Goal: Task Accomplishment & Management: Use online tool/utility

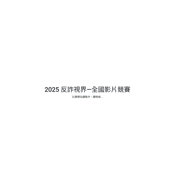
select select "13146"
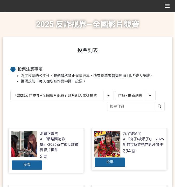
click at [134, 94] on select "作品 - 由新到舊 作品 - 由舊到新 票數 - 由多到少 票數 - 由少到多" at bounding box center [135, 95] width 40 height 9
select select "vote"
click at [115, 91] on select "作品 - 由新到舊 作品 - 由舊到新 票數 - 由多到少 票數 - 由少到多" at bounding box center [135, 95] width 40 height 9
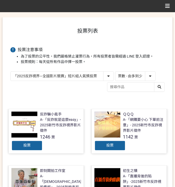
scroll to position [52, 0]
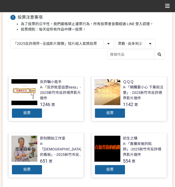
click at [17, 113] on div "投票" at bounding box center [26, 113] width 31 height 10
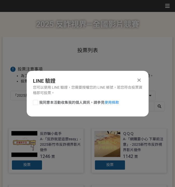
scroll to position [0, 0]
click at [53, 104] on span "我同意本活動收集我的個人資訊，請參見 使用條款" at bounding box center [79, 102] width 80 height 5
click at [36, 104] on input "我同意本活動收集我的個人資訊，請參見 使用條款" at bounding box center [34, 101] width 3 height 3
checkbox input "false"
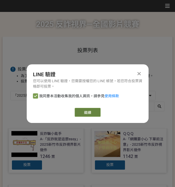
click at [80, 112] on link "繼續" at bounding box center [87, 112] width 26 height 9
